Goal: Task Accomplishment & Management: Manage account settings

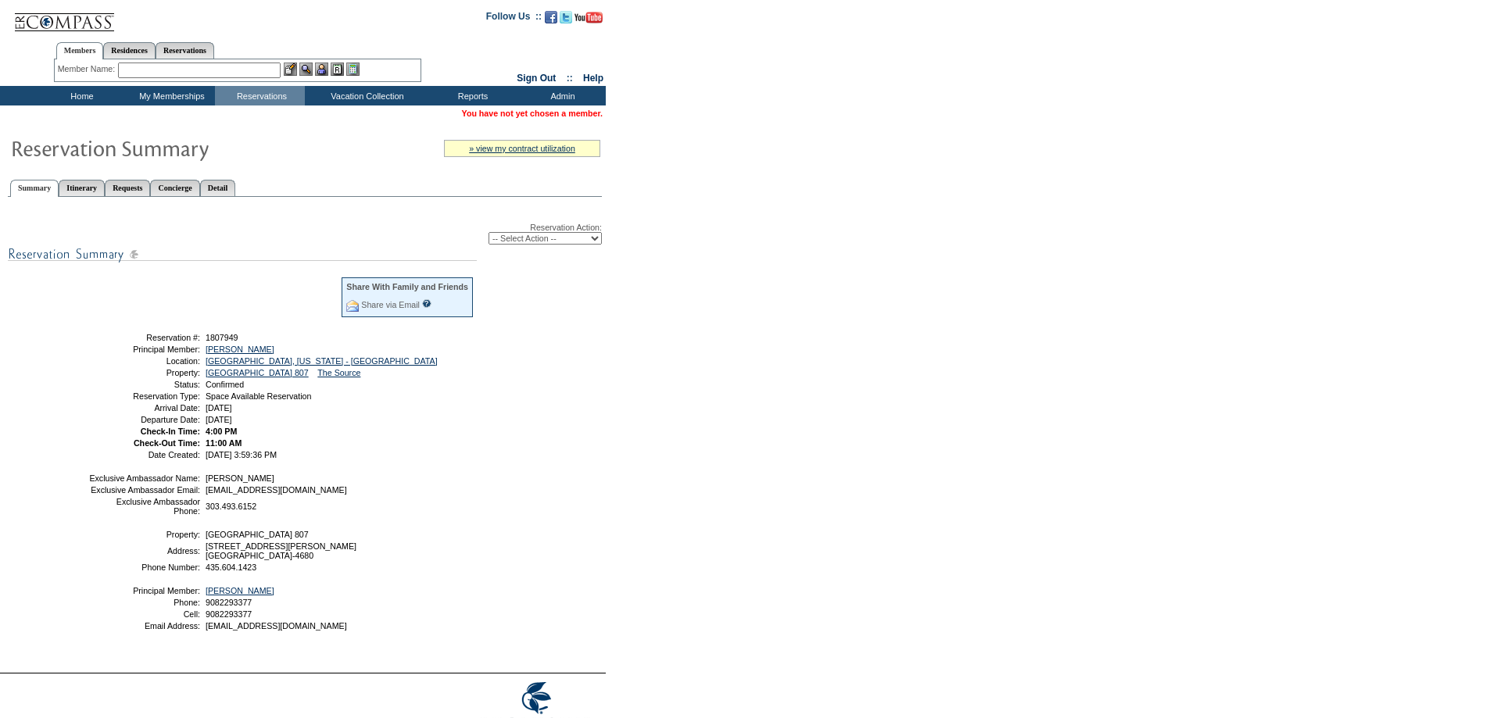
click at [537, 238] on select "-- Select Action -- Modify Reservation Dates Modify Reservation Cost Modify Occ…" at bounding box center [544, 238] width 113 height 13
select select "ChangeDates"
click at [488, 234] on select "-- Select Action -- Modify Reservation Dates Modify Reservation Cost Modify Occ…" at bounding box center [544, 238] width 113 height 13
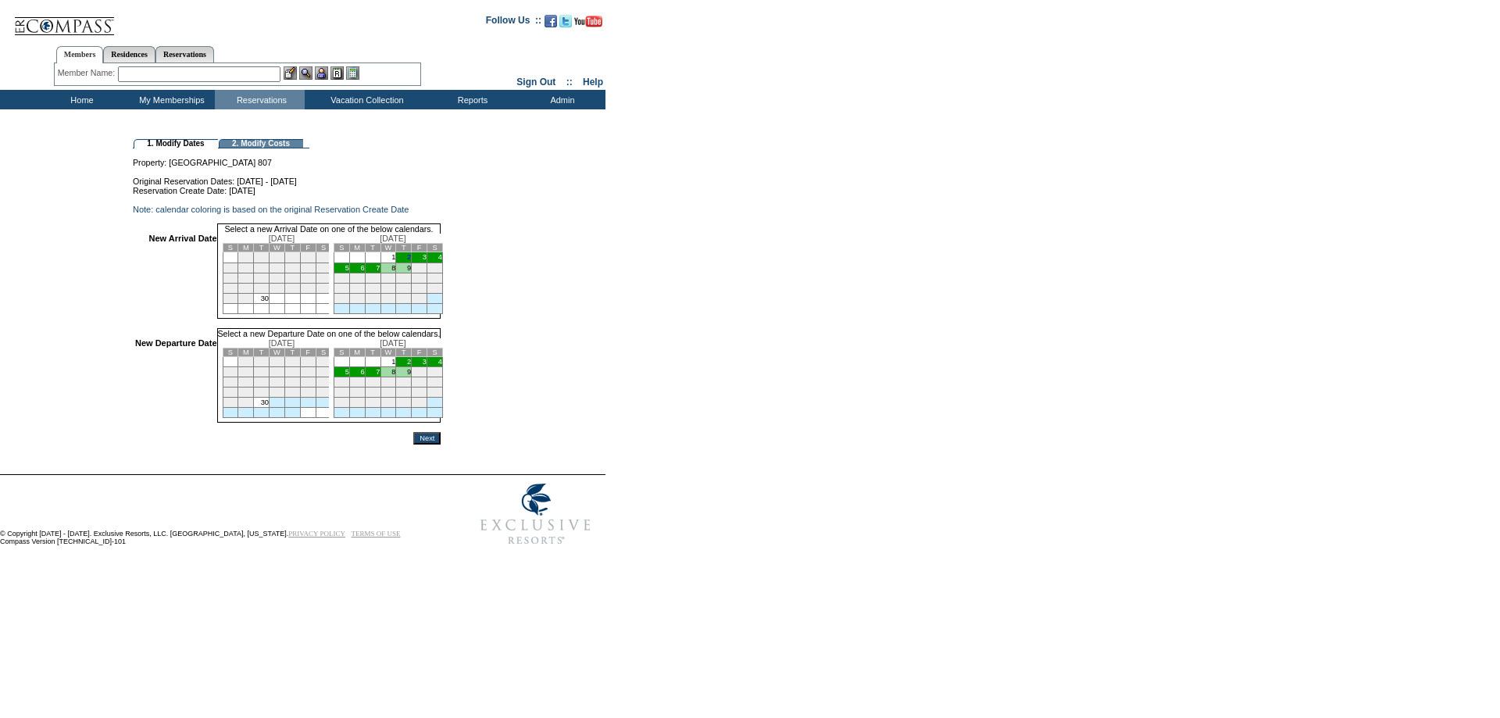
click at [412, 263] on td "2" at bounding box center [404, 257] width 16 height 10
click at [349, 377] on td "5" at bounding box center [342, 372] width 16 height 10
click at [441, 445] on input "Next" at bounding box center [426, 438] width 27 height 13
